Goal: Information Seeking & Learning: Check status

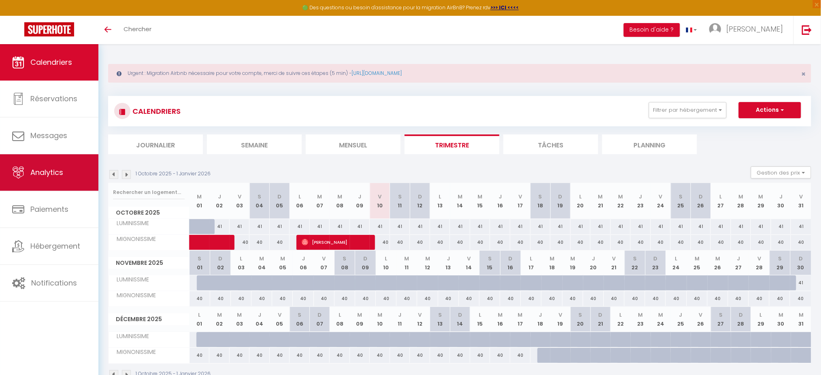
click at [55, 177] on span "Analytics" at bounding box center [46, 172] width 33 height 10
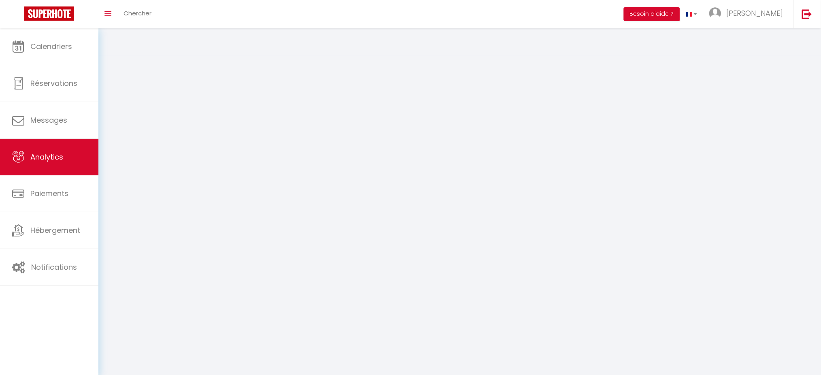
select select "2025"
select select "10"
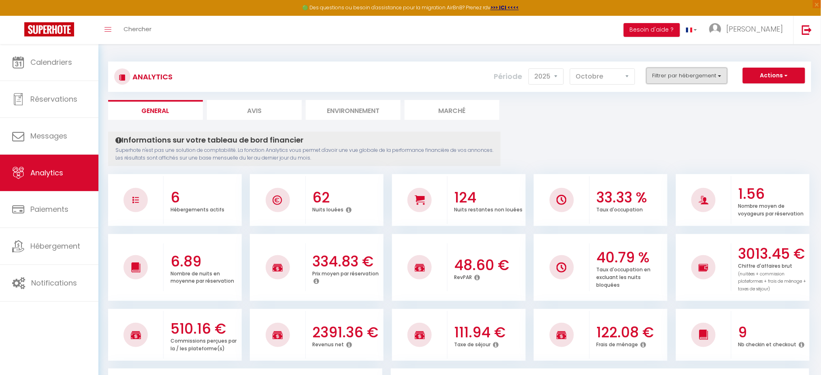
click at [691, 78] on button "Filtrer par hébergement" at bounding box center [687, 76] width 81 height 16
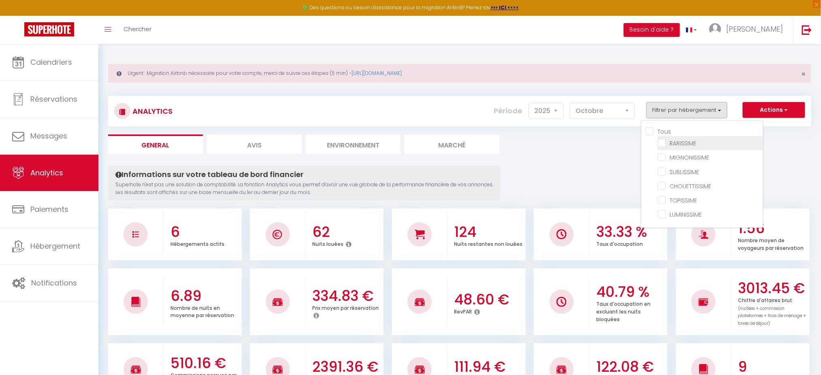
click at [691, 145] on input "checkbox" at bounding box center [710, 143] width 105 height 8
checkbox input "true"
checkbox input "false"
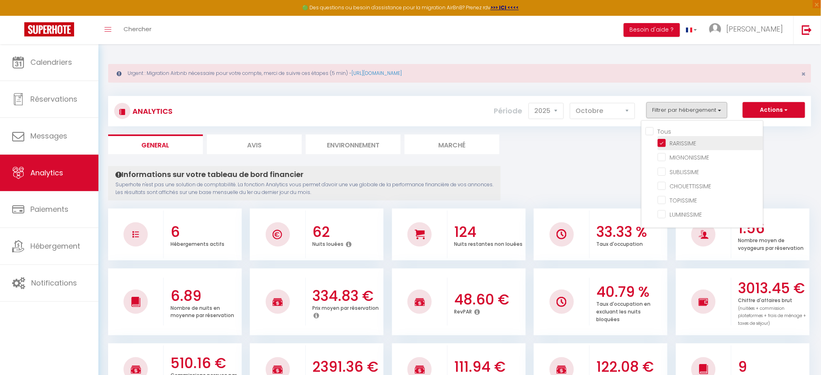
checkbox input "false"
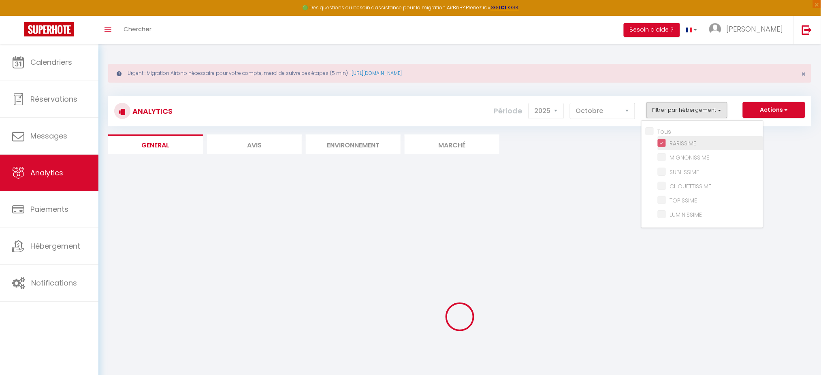
checkbox input "false"
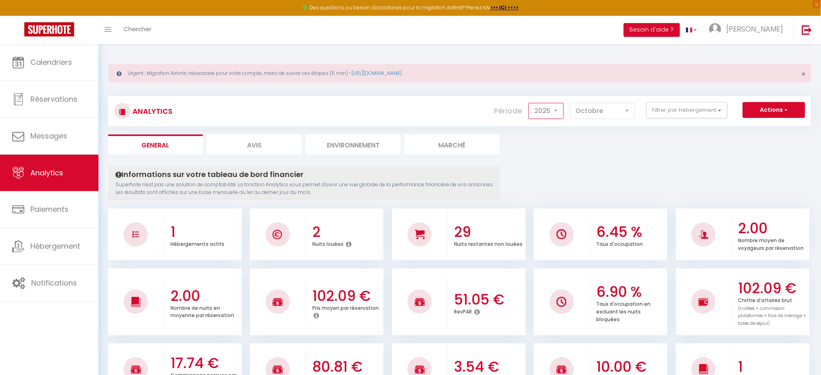
click at [556, 110] on select "2014 2015 2016 2017 2018 2019 2020 2021 2022 2023 2024 2025 2026 2027" at bounding box center [546, 111] width 35 height 16
select select "2024"
click at [531, 103] on select "2014 2015 2016 2017 2018 2019 2020 2021 2022 2023 2024 2025 2026 2027" at bounding box center [546, 111] width 35 height 16
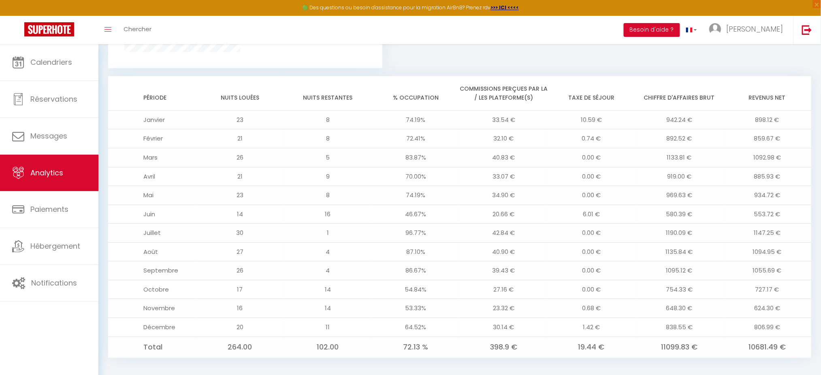
scroll to position [665, 0]
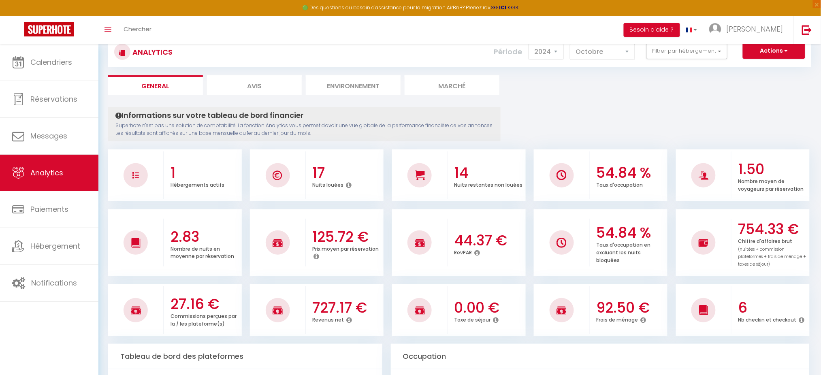
scroll to position [0, 0]
